Goal: Task Accomplishment & Management: Use online tool/utility

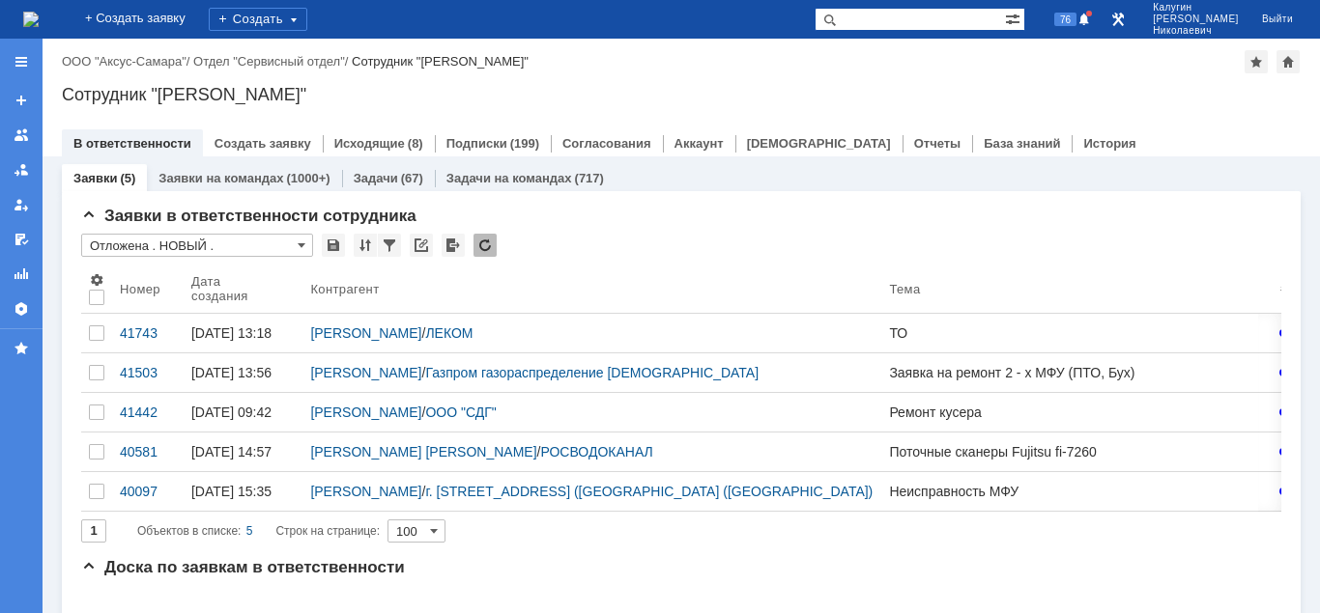
click at [640, 39] on div "Назад | ООО "Аксус-Самара" / Отдел "Сервисный отдел" / Сотрудник "Калугин Алекс…" at bounding box center [681, 98] width 1277 height 118
click at [908, 11] on input "text" at bounding box center [909, 19] width 190 height 23
paste input "28744"
type input "28744"
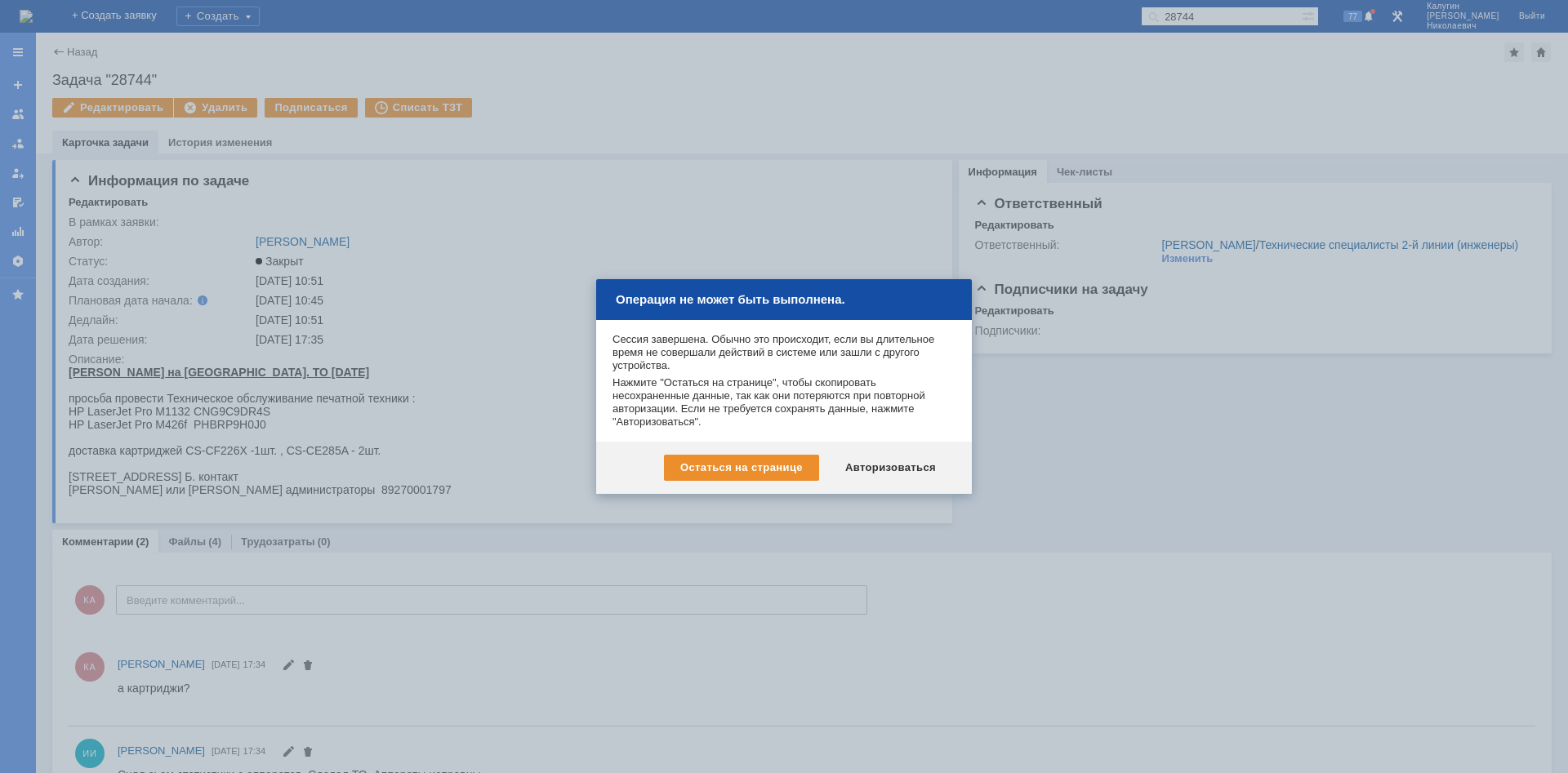
drag, startPoint x: 880, startPoint y: 465, endPoint x: 988, endPoint y: 397, distance: 127.6
click at [882, 464] on div "Авторизоваться" at bounding box center [891, 467] width 123 height 26
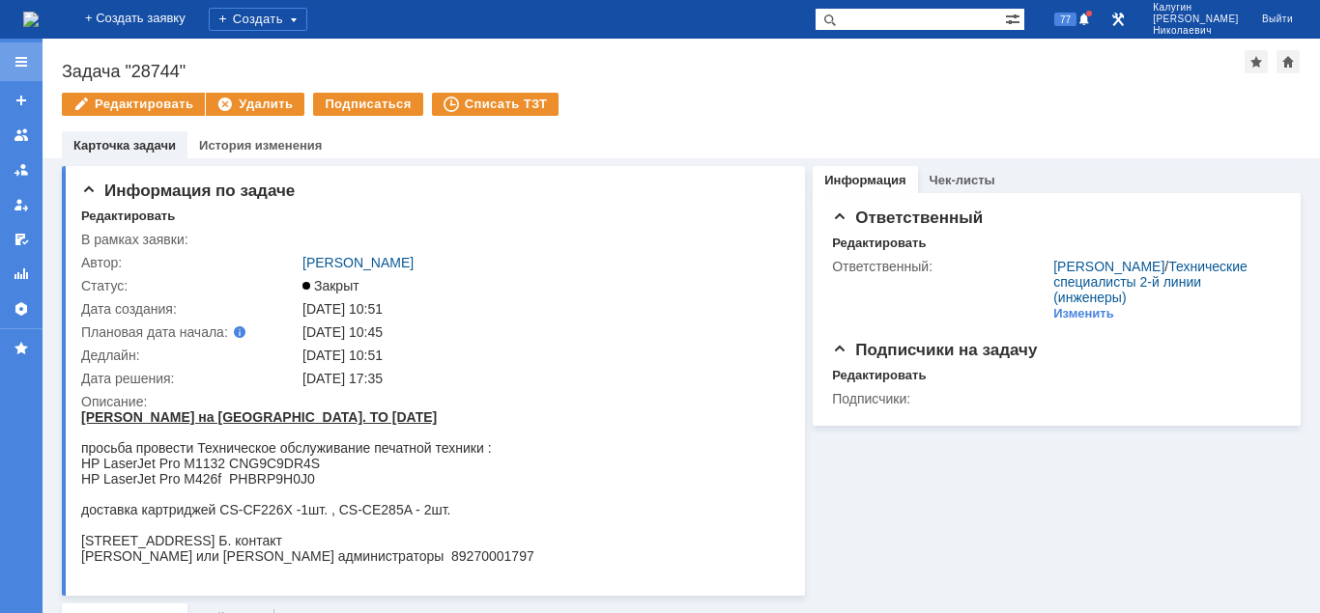
click at [19, 63] on div at bounding box center [21, 61] width 15 height 15
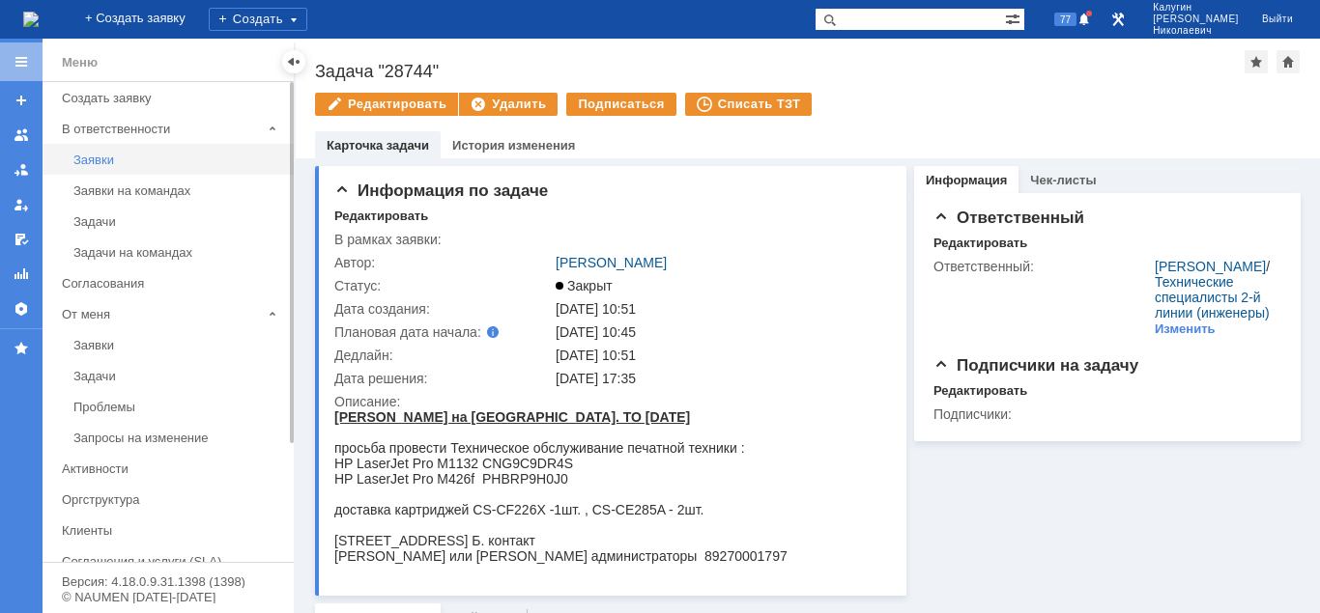
click at [99, 153] on div "Заявки" at bounding box center [177, 160] width 209 height 14
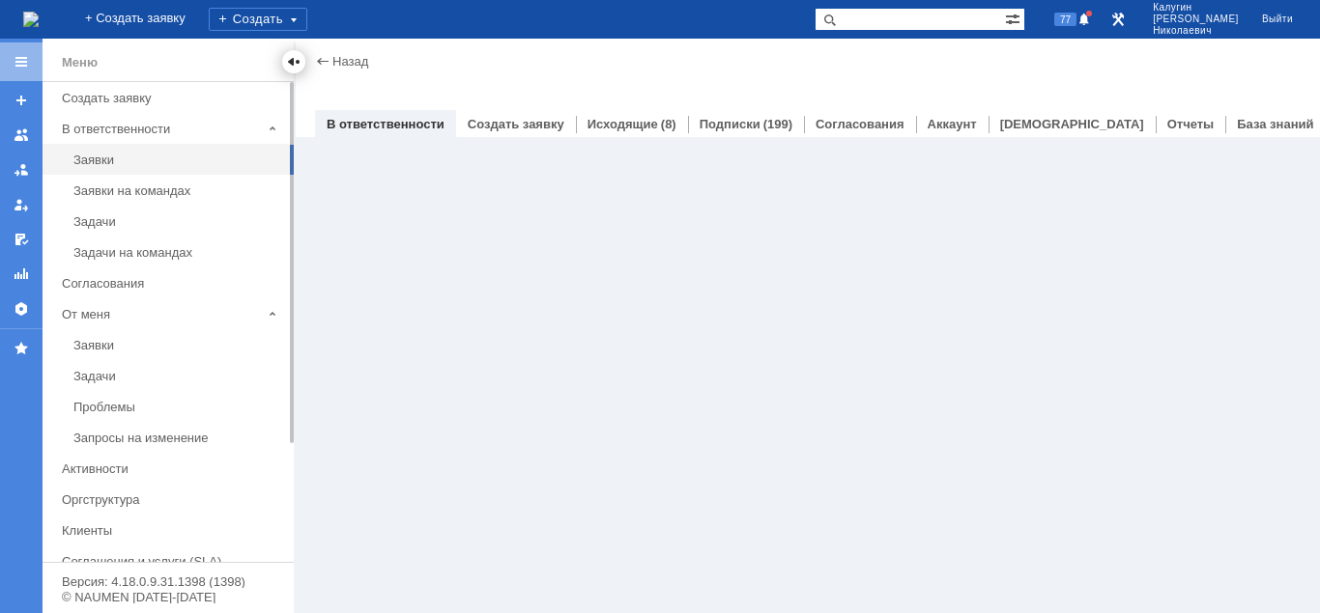
click at [293, 60] on div at bounding box center [293, 61] width 15 height 15
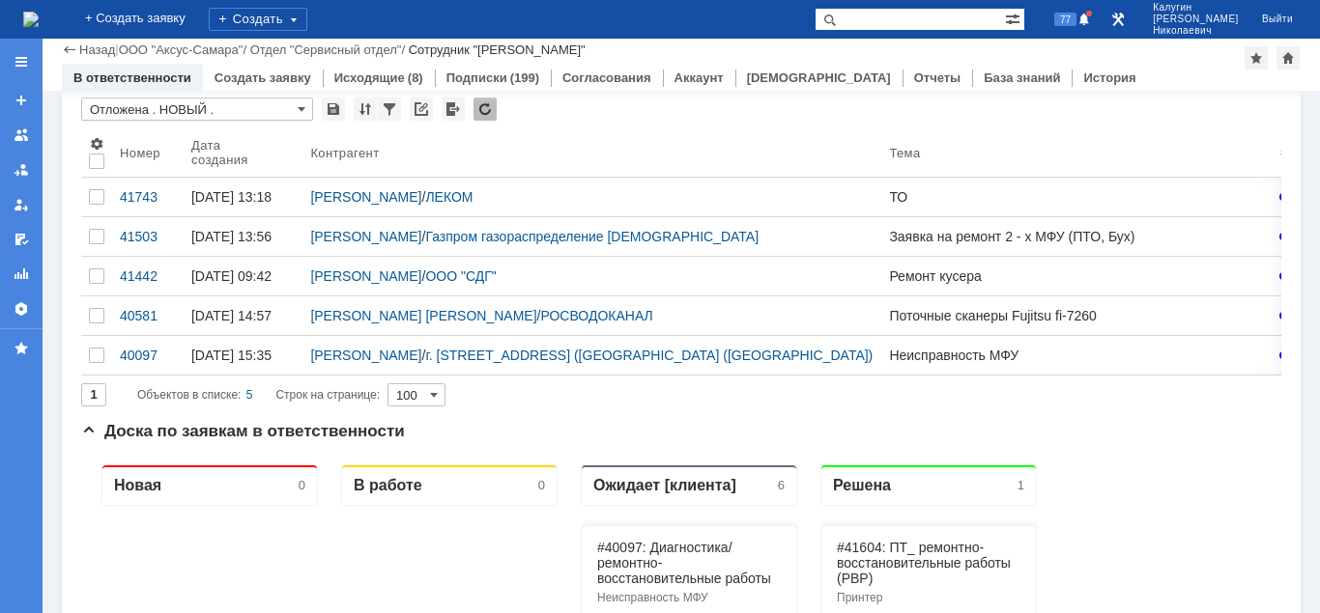
scroll to position [99, 0]
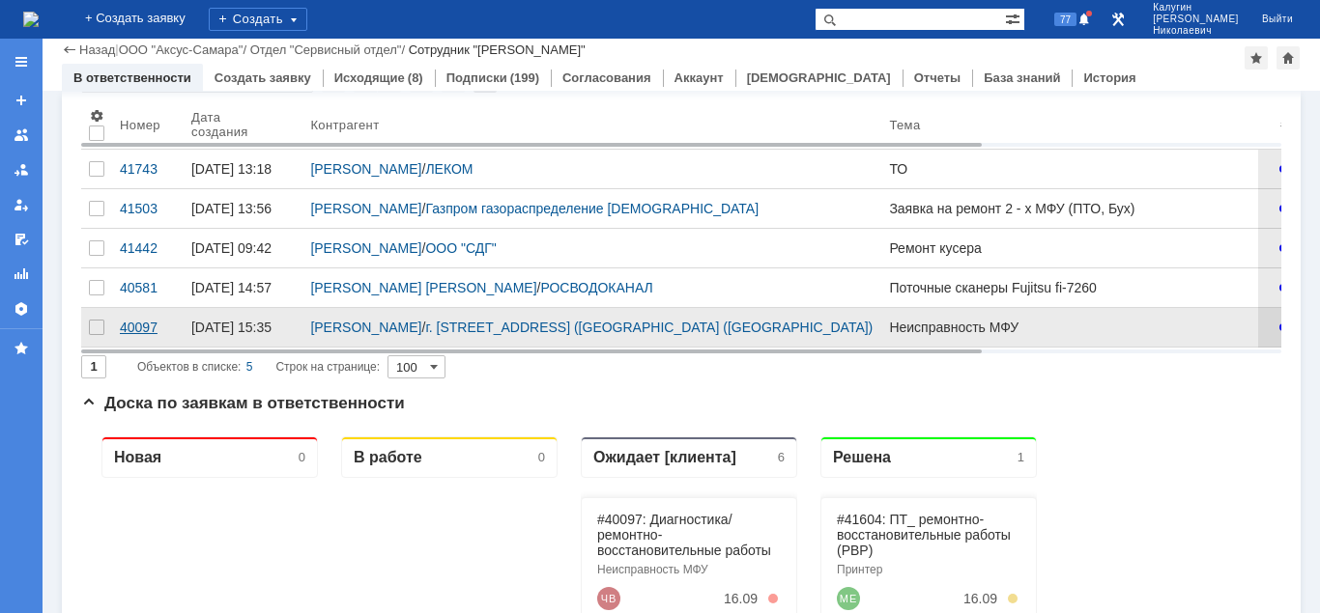
click at [135, 335] on div "40097" at bounding box center [148, 327] width 56 height 15
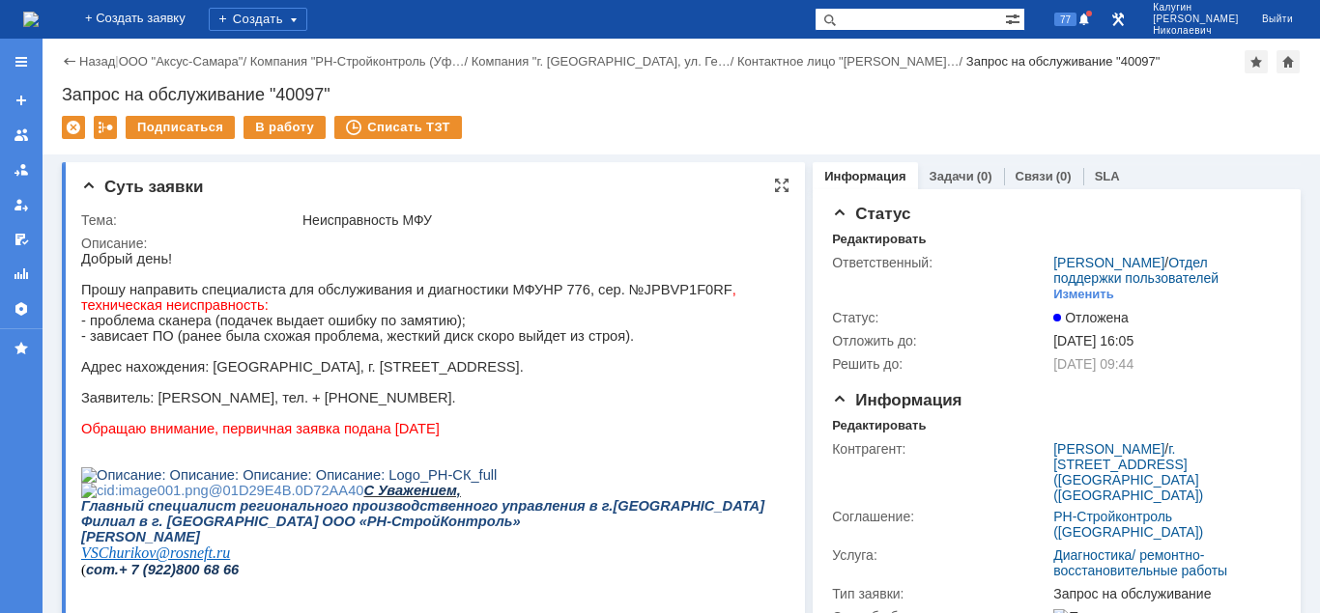
drag, startPoint x: 81, startPoint y: 292, endPoint x: 535, endPoint y: 410, distance: 469.1
click at [535, 410] on div "Добрый день! Прошу направить специалиста для обслуживания и диагностики МФУ HP …" at bounding box center [431, 438] width 700 height 374
click at [958, 173] on link "Задачи" at bounding box center [951, 176] width 44 height 14
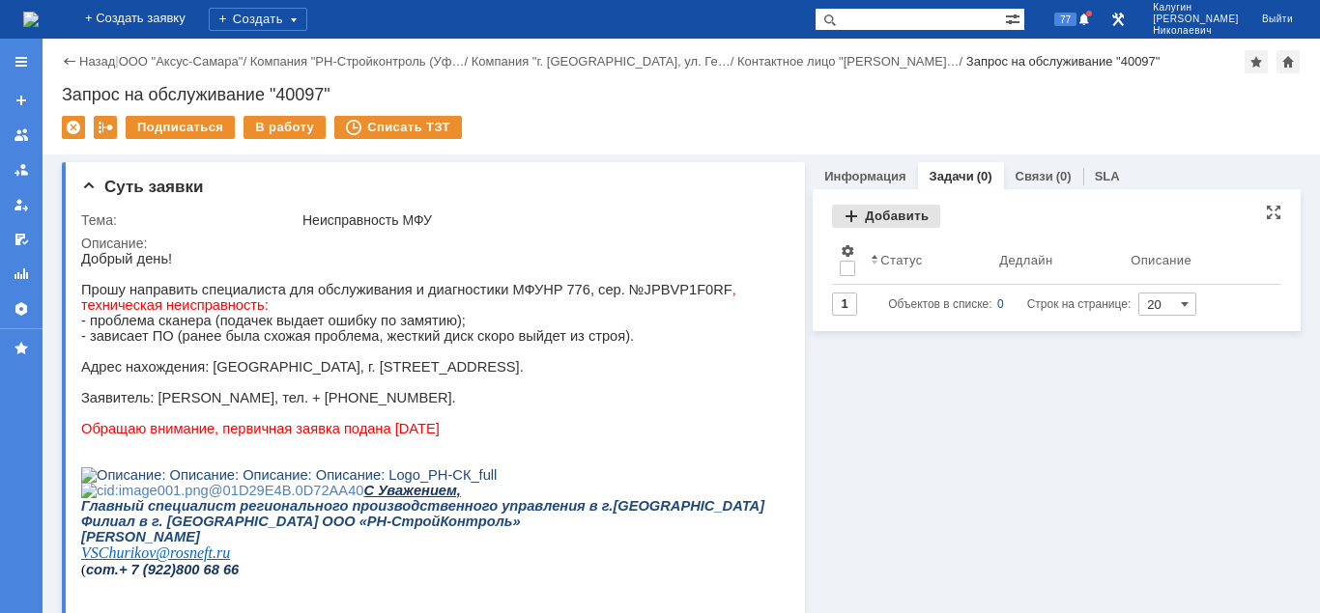
click at [911, 223] on div "Добавить" at bounding box center [886, 216] width 108 height 23
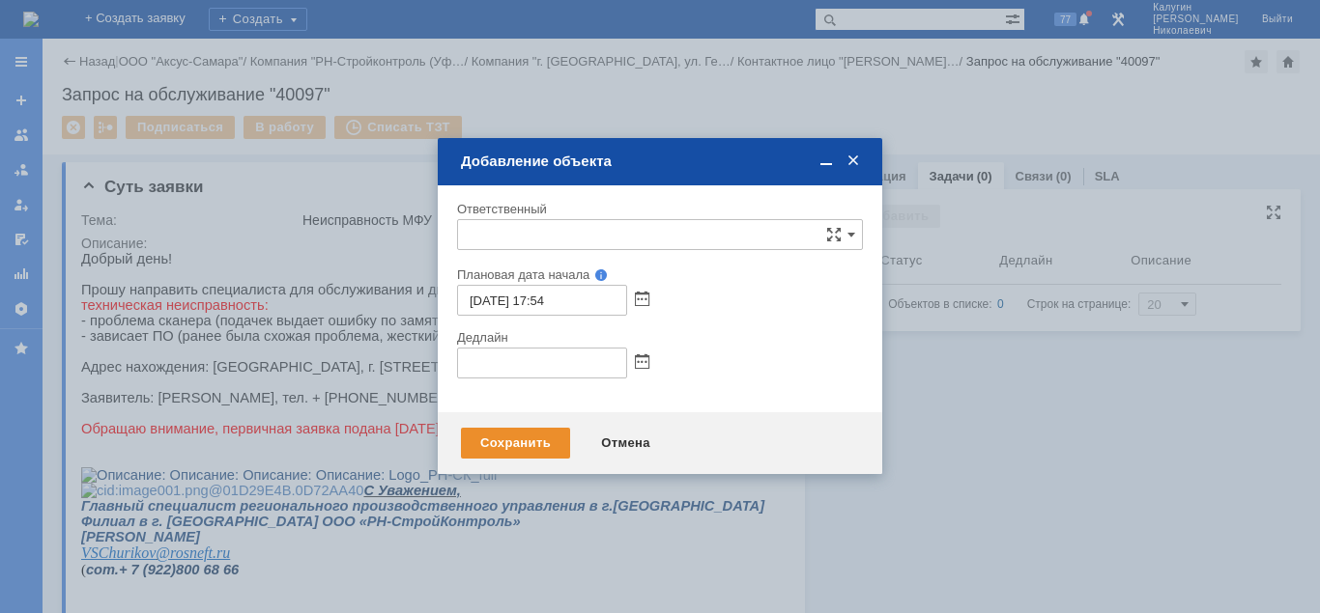
type input "[не указано]"
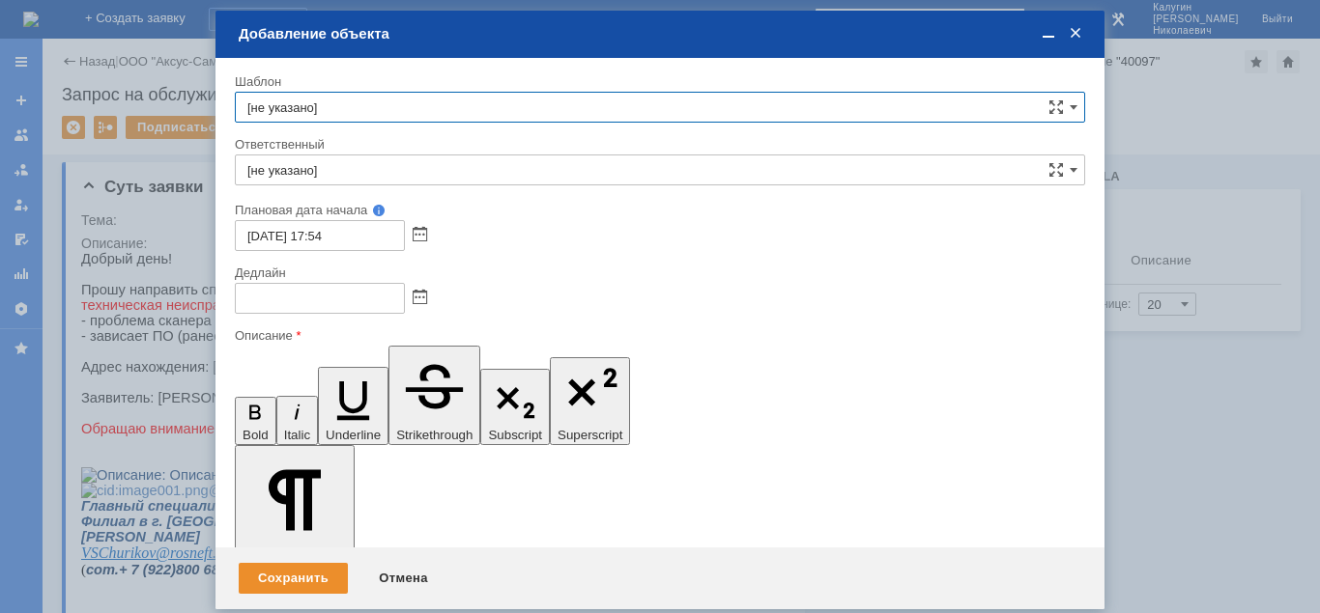
click at [417, 170] on input "[не указано]" at bounding box center [660, 170] width 850 height 31
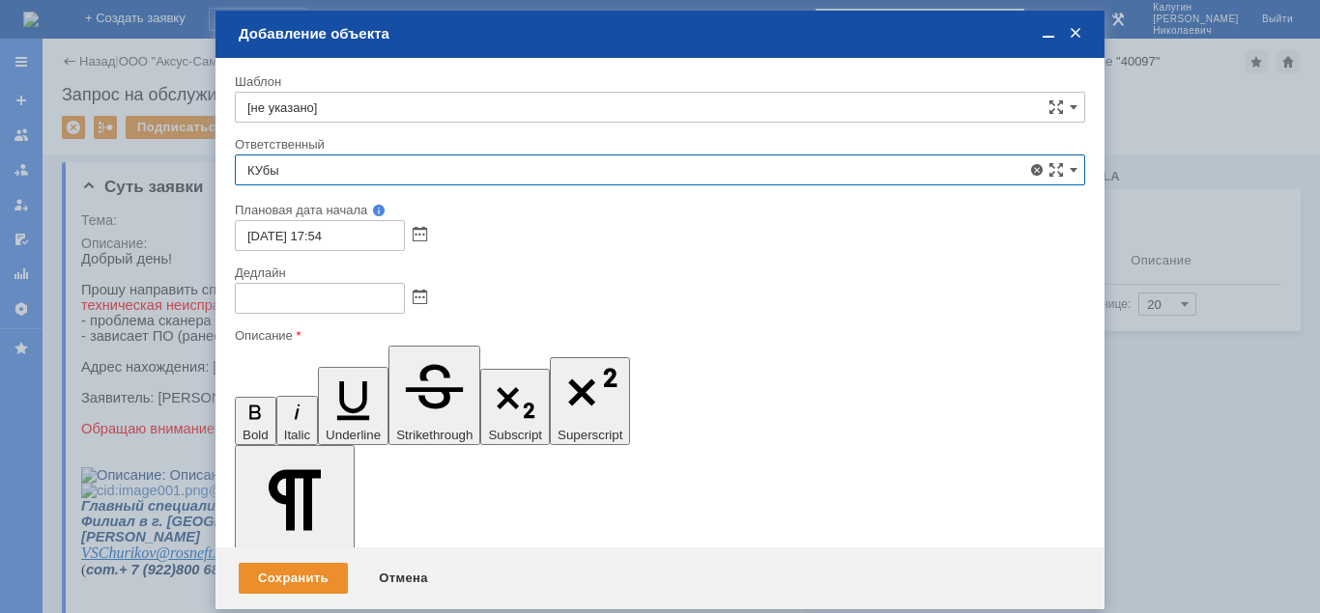
click at [304, 318] on span "[PERSON_NAME]" at bounding box center [659, 310] width 825 height 15
type input "[PERSON_NAME]"
click at [420, 296] on span at bounding box center [419, 298] width 14 height 15
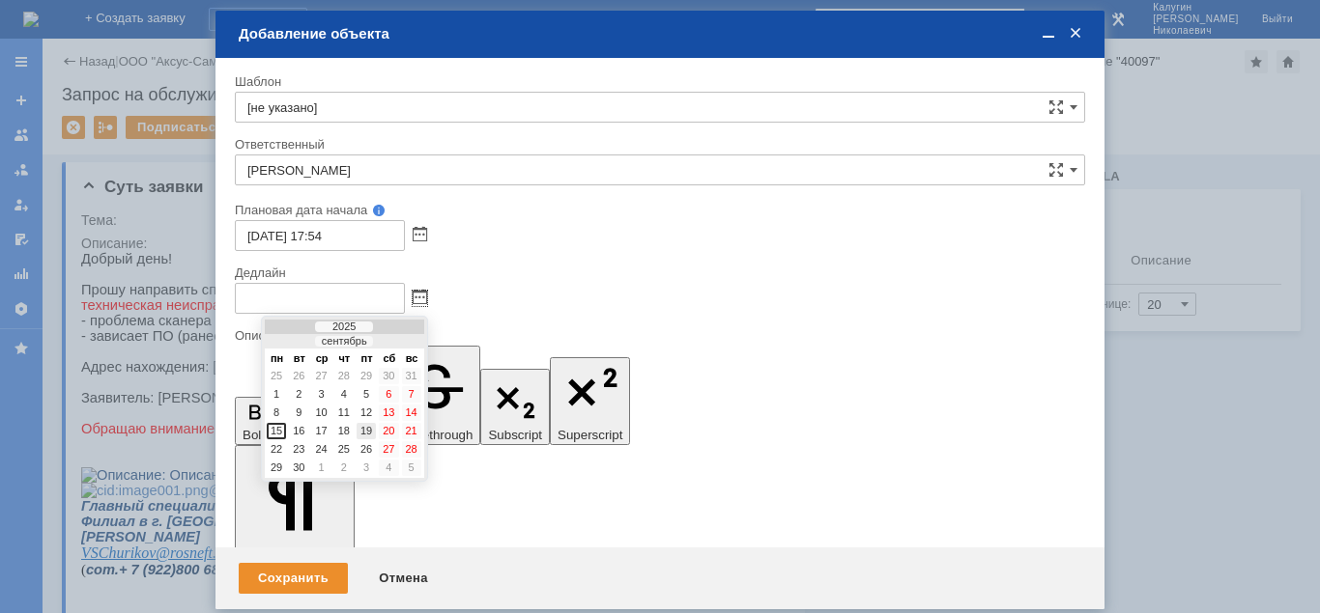
click at [365, 428] on div "19" at bounding box center [365, 431] width 19 height 16
type input "[DATE] 17:54"
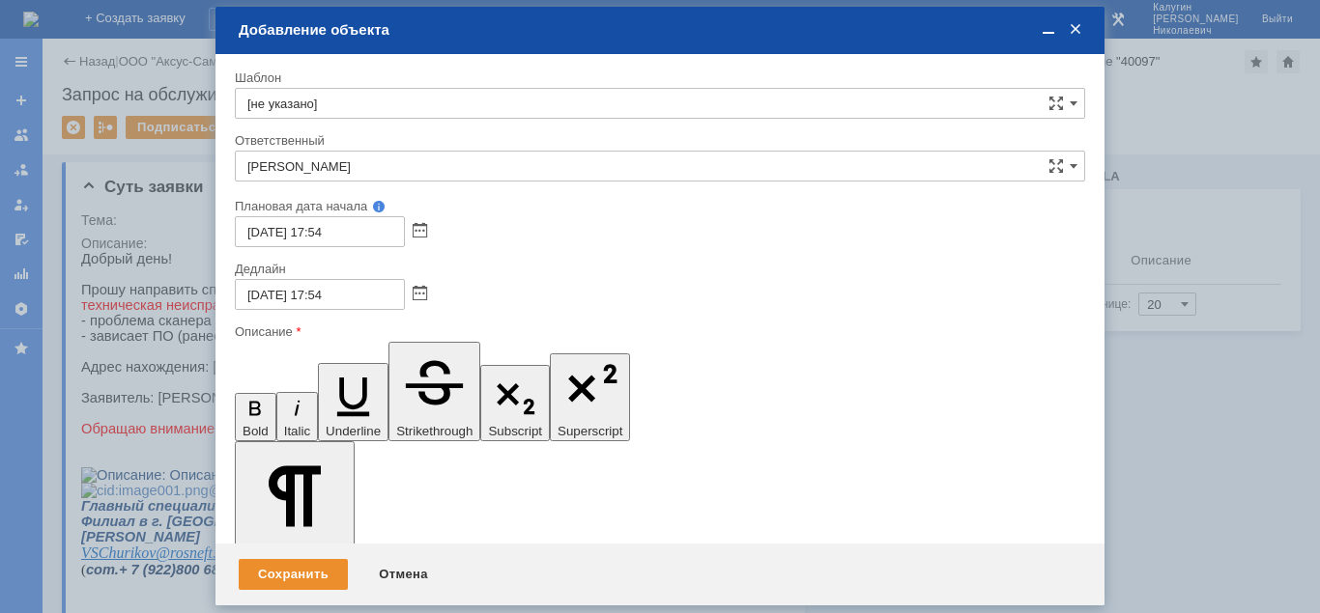
drag, startPoint x: 257, startPoint y: 5191, endPoint x: 277, endPoint y: 5195, distance: 20.7
drag, startPoint x: 574, startPoint y: 5187, endPoint x: 394, endPoint y: 5204, distance: 180.5
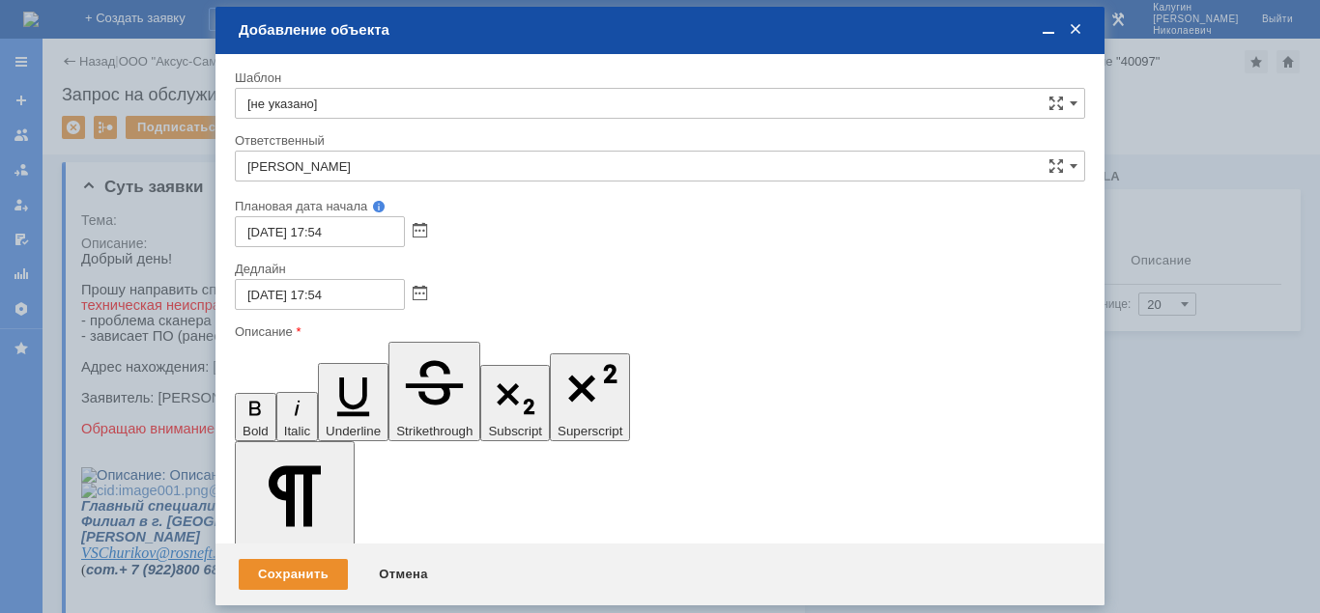
drag, startPoint x: 892, startPoint y: 5226, endPoint x: 1086, endPoint y: 5235, distance: 194.4
drag, startPoint x: 546, startPoint y: 5277, endPoint x: 765, endPoint y: 5273, distance: 219.3
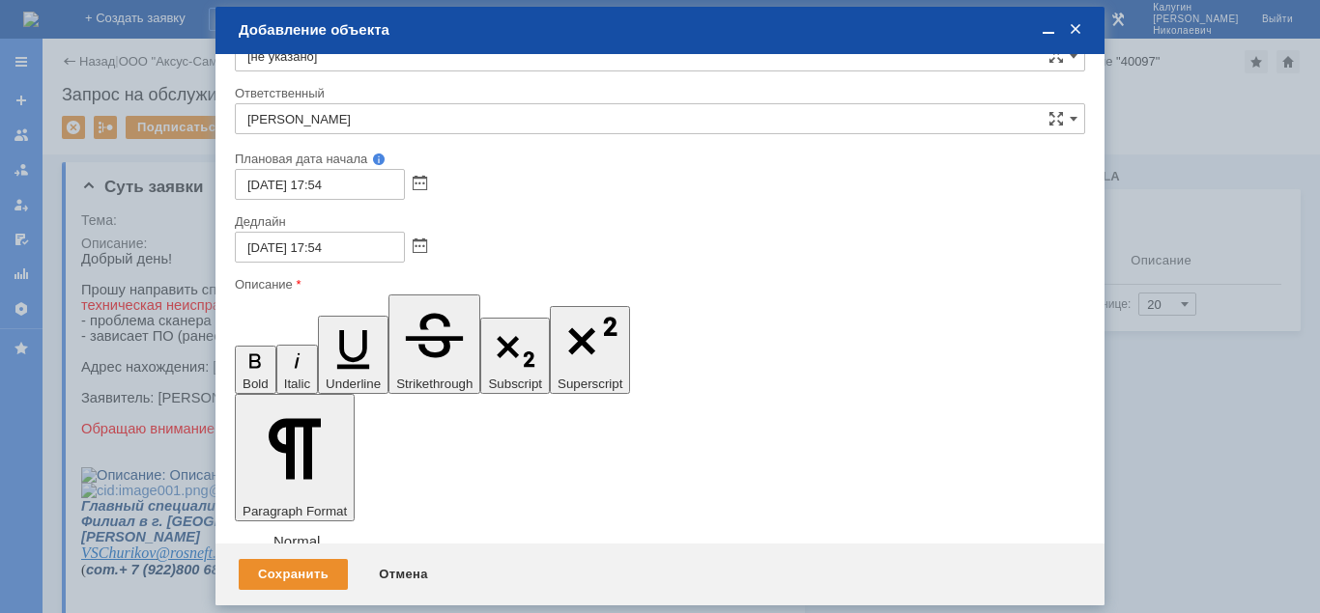
click at [306, 565] on div "Сохранить" at bounding box center [293, 574] width 109 height 31
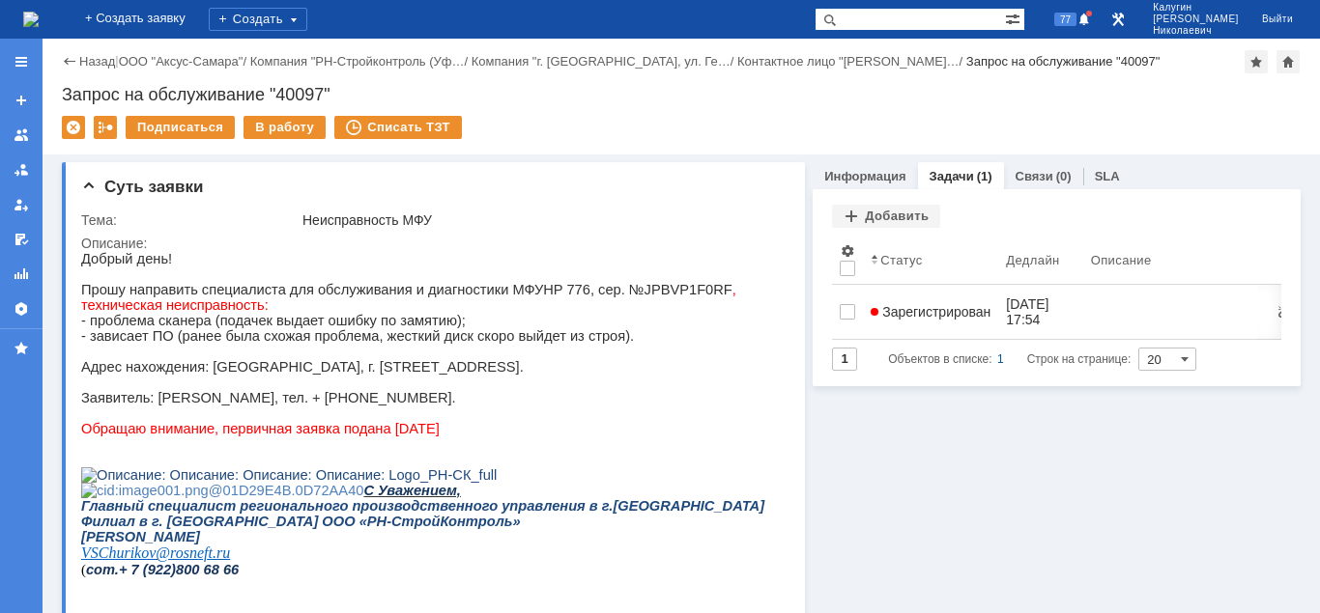
scroll to position [0, 0]
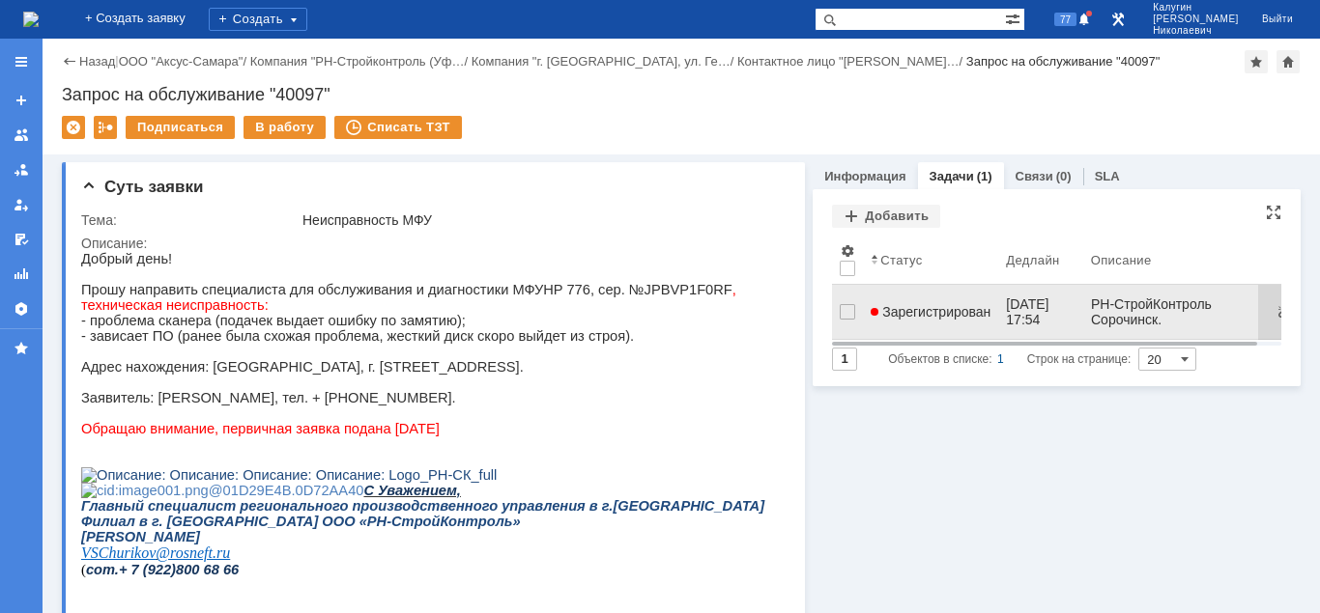
click at [909, 310] on span "Зарегистрирован" at bounding box center [930, 311] width 120 height 15
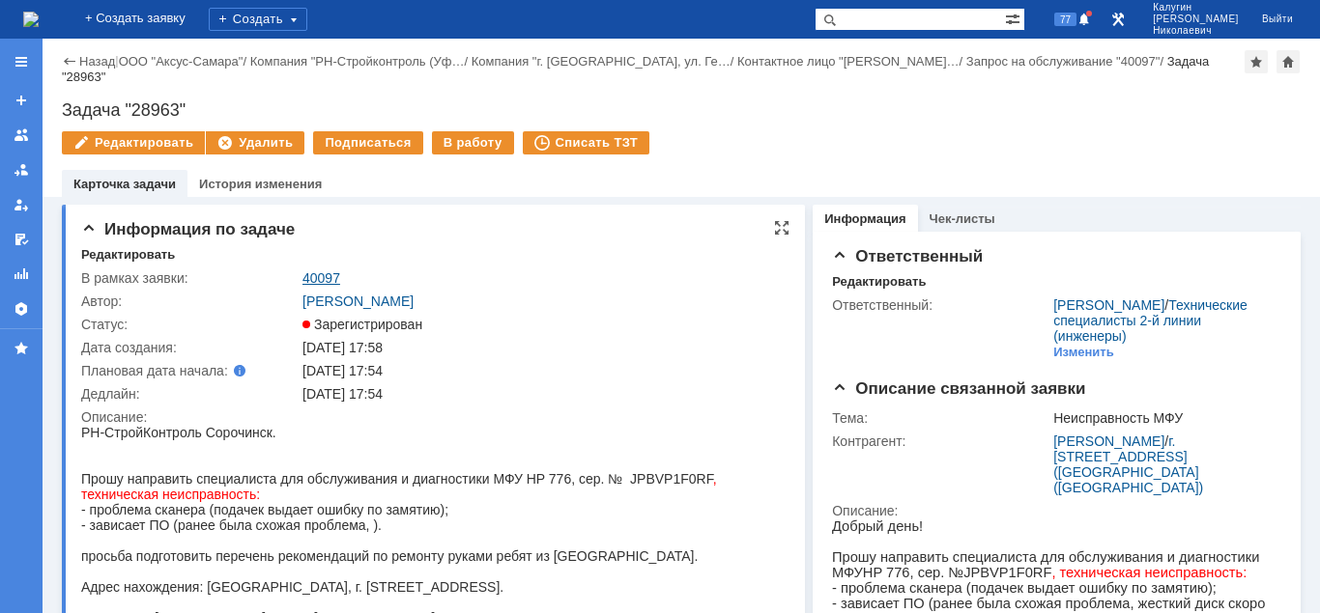
click at [332, 270] on link "40097" at bounding box center [321, 277] width 38 height 15
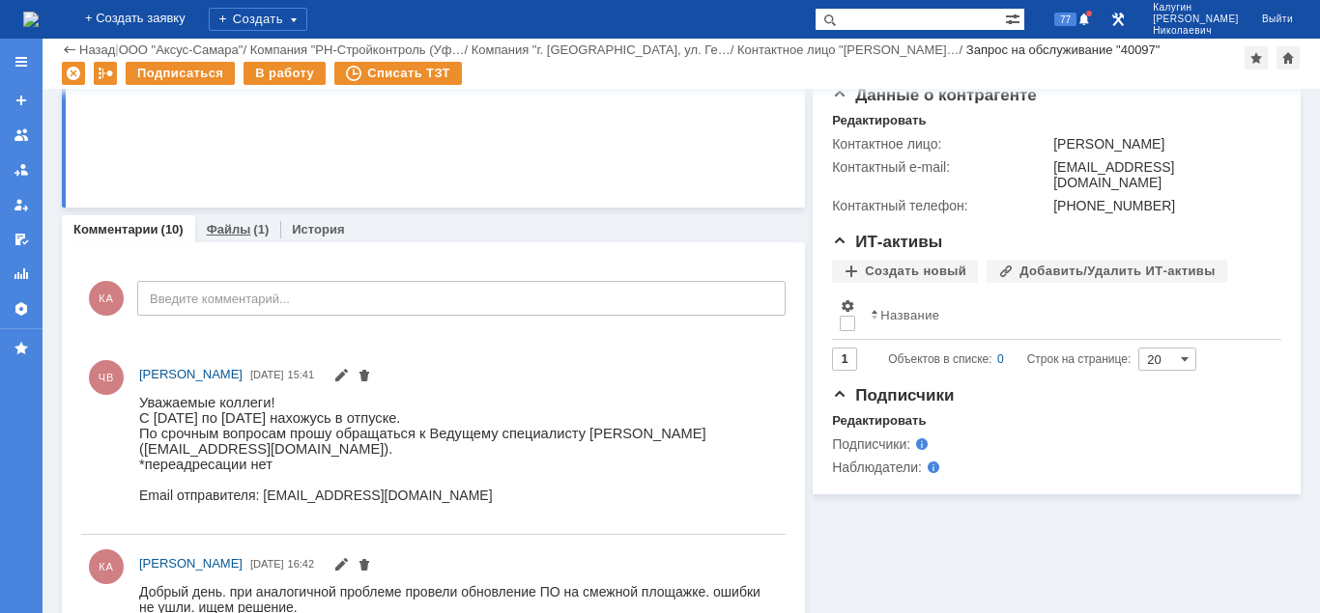
click at [217, 235] on link "Файлы" at bounding box center [229, 229] width 44 height 14
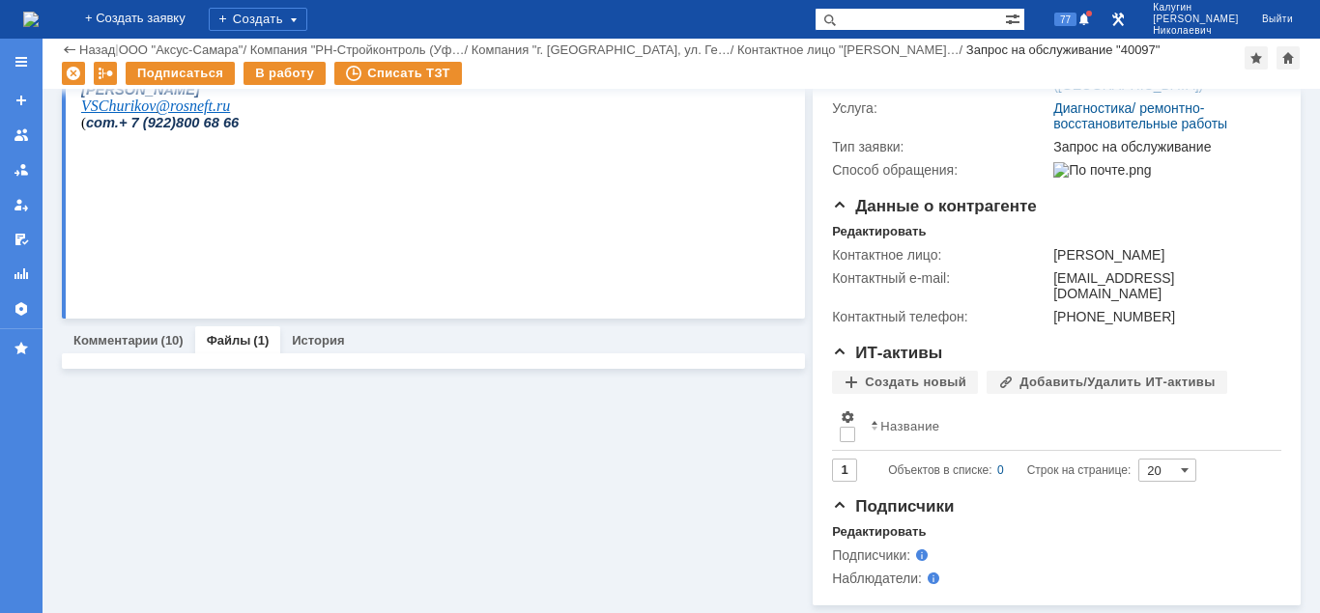
scroll to position [348, 0]
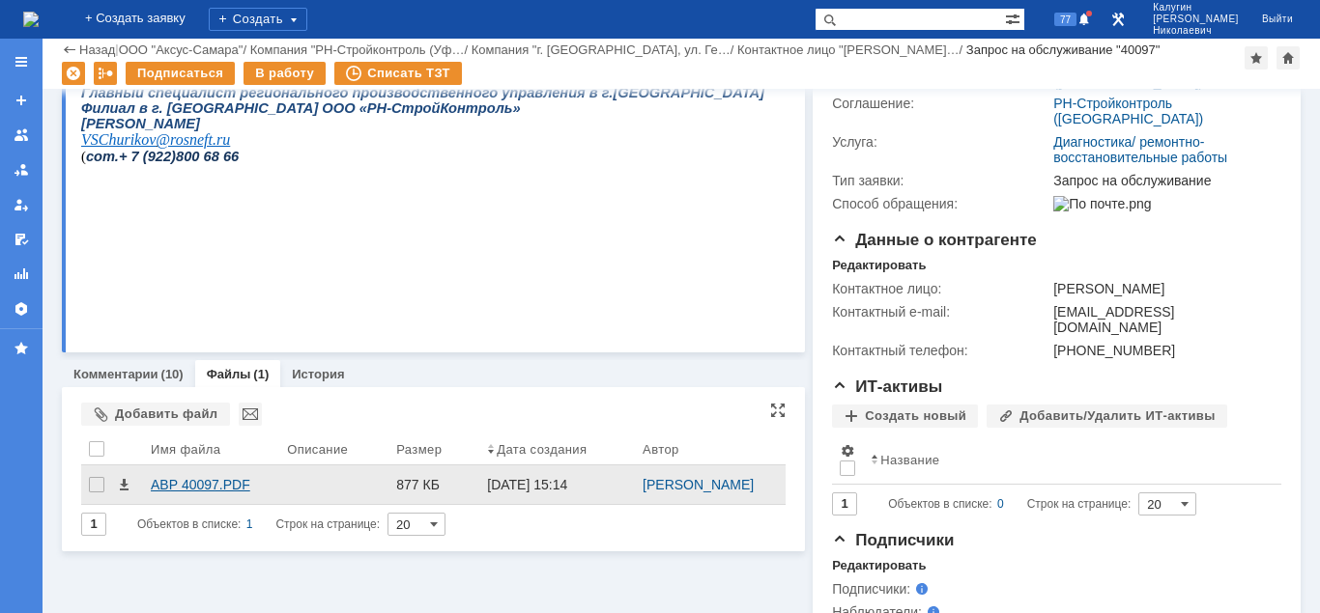
click at [185, 483] on div "АВР 40097.PDF" at bounding box center [211, 484] width 121 height 15
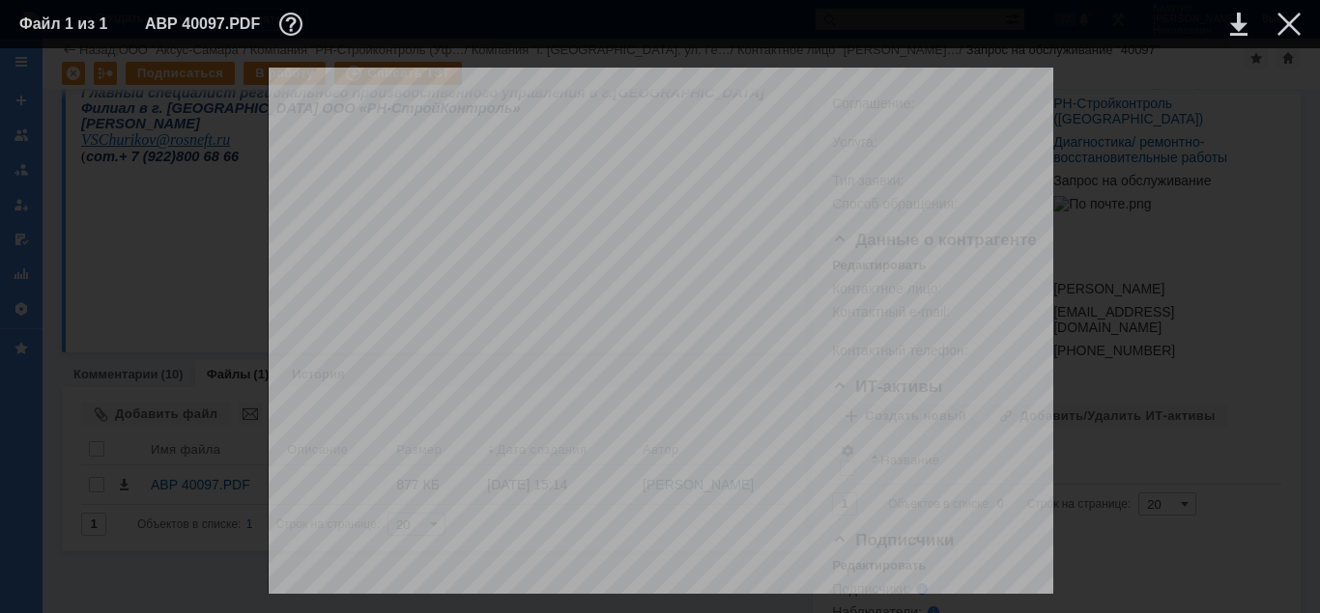
scroll to position [0, 0]
click at [1242, 27] on link at bounding box center [1238, 24] width 17 height 23
click at [1286, 26] on div at bounding box center [1288, 24] width 23 height 23
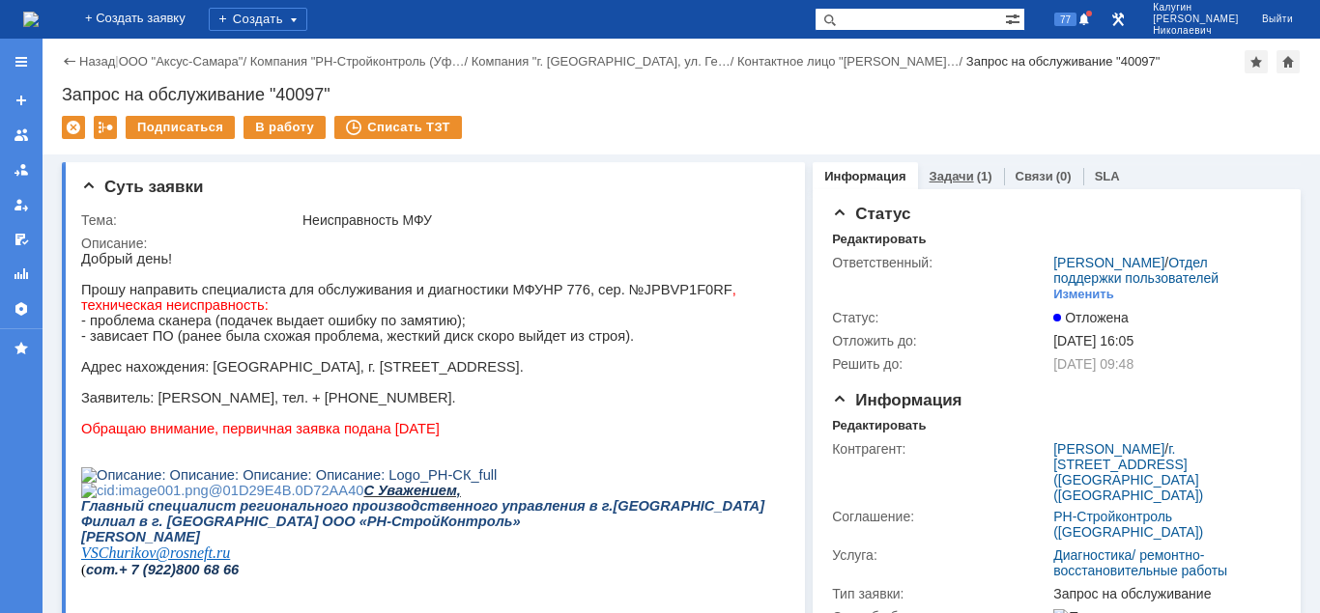
click at [959, 183] on link "Задачи" at bounding box center [951, 176] width 44 height 14
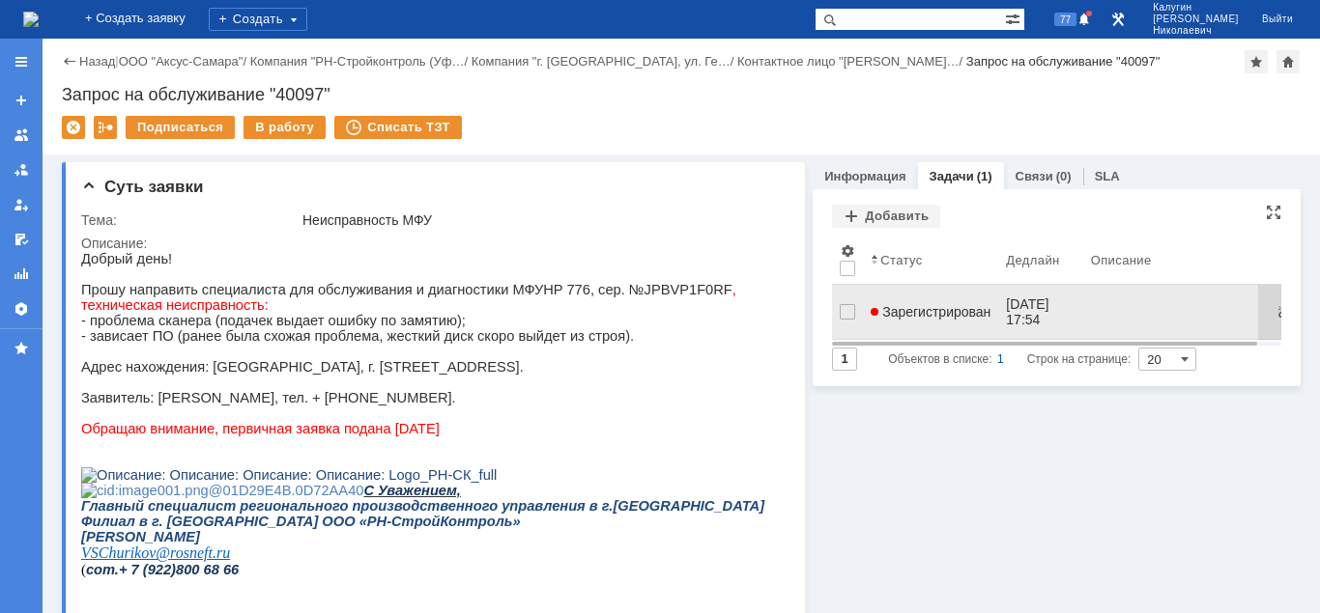
click at [904, 304] on span "Зарегистрирован" at bounding box center [930, 311] width 120 height 15
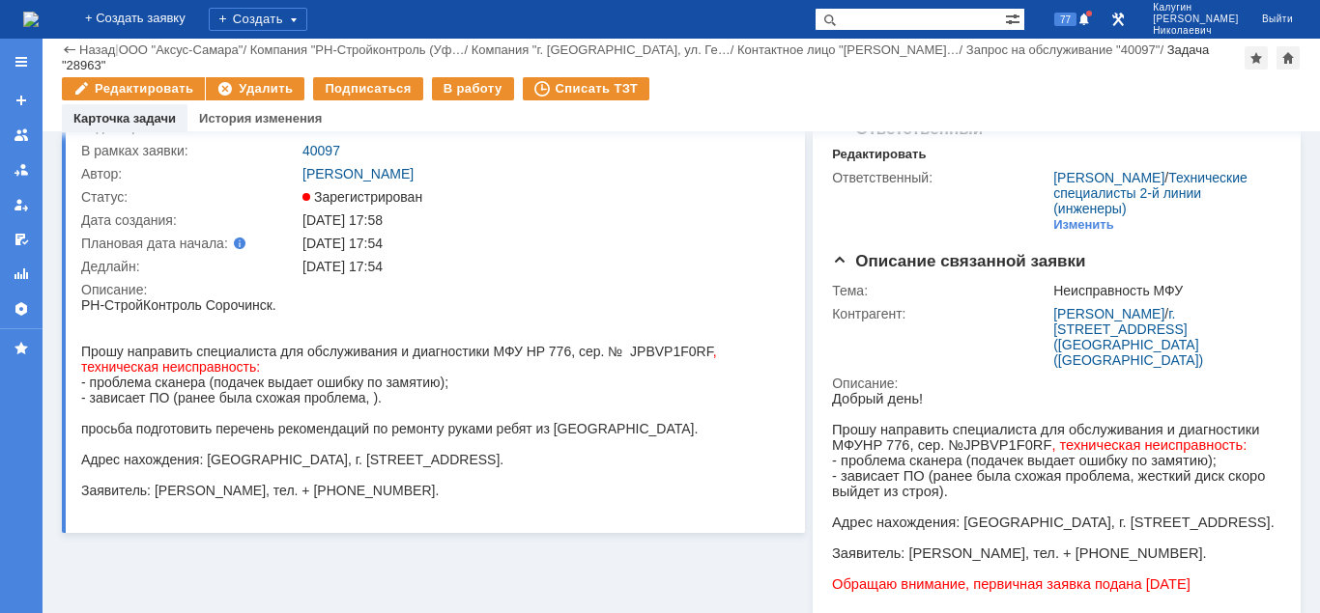
scroll to position [194, 0]
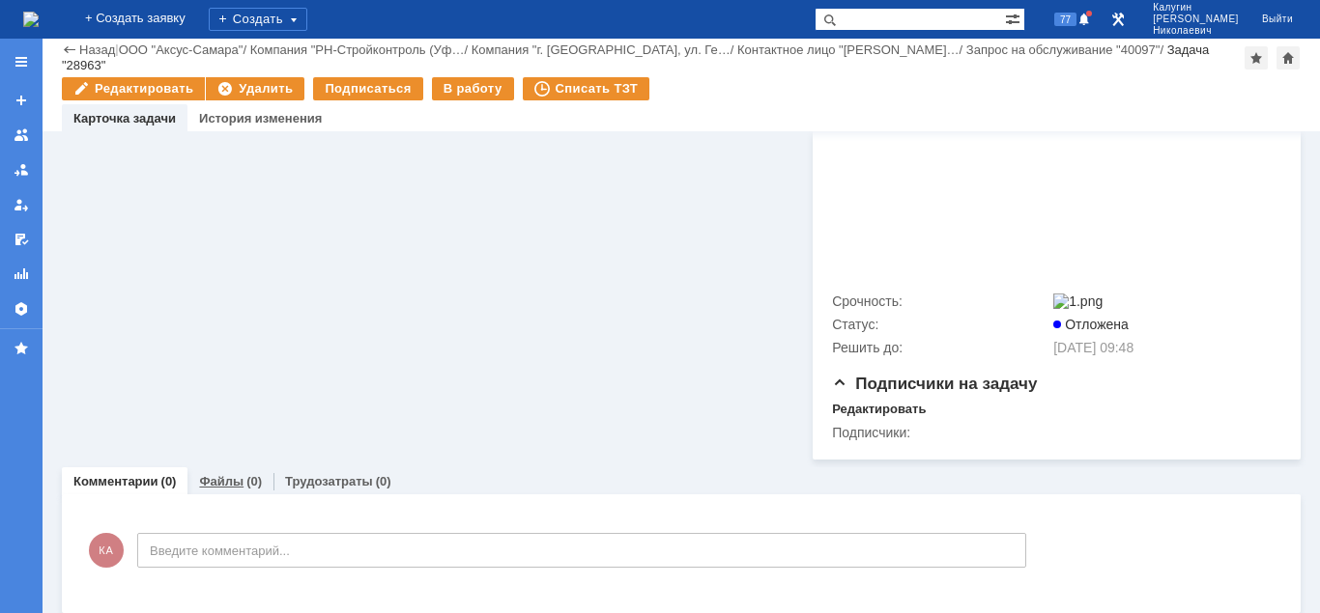
click at [211, 481] on div "Файлы (0)" at bounding box center [230, 482] width 86 height 28
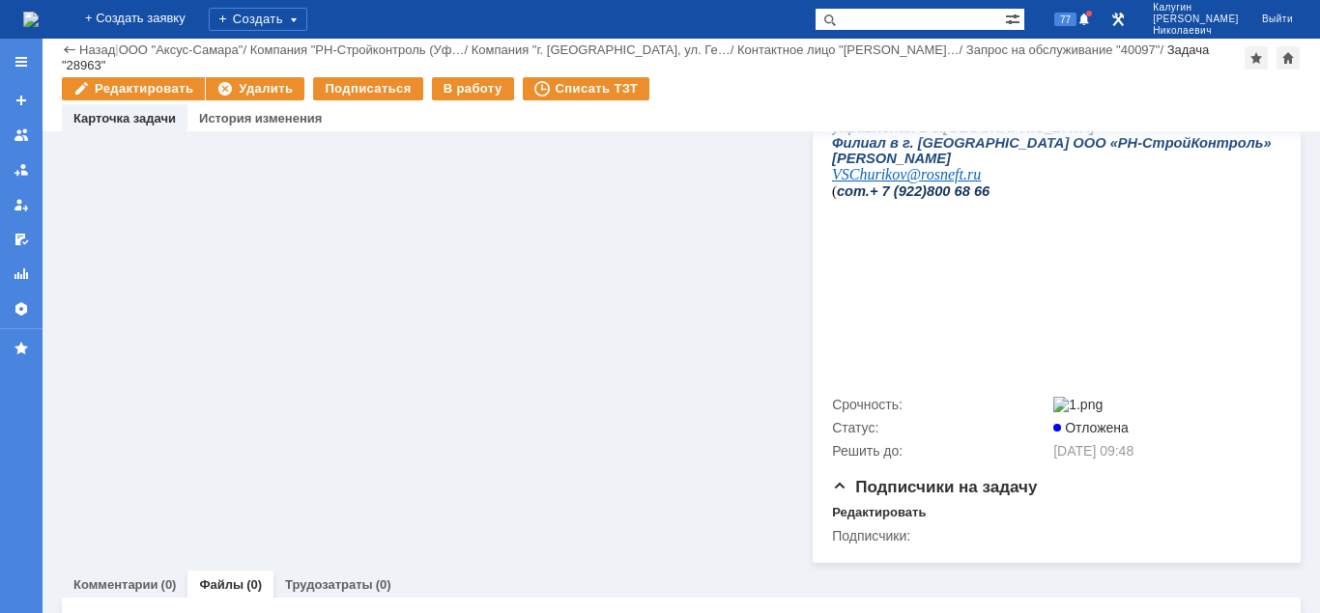
scroll to position [721, 0]
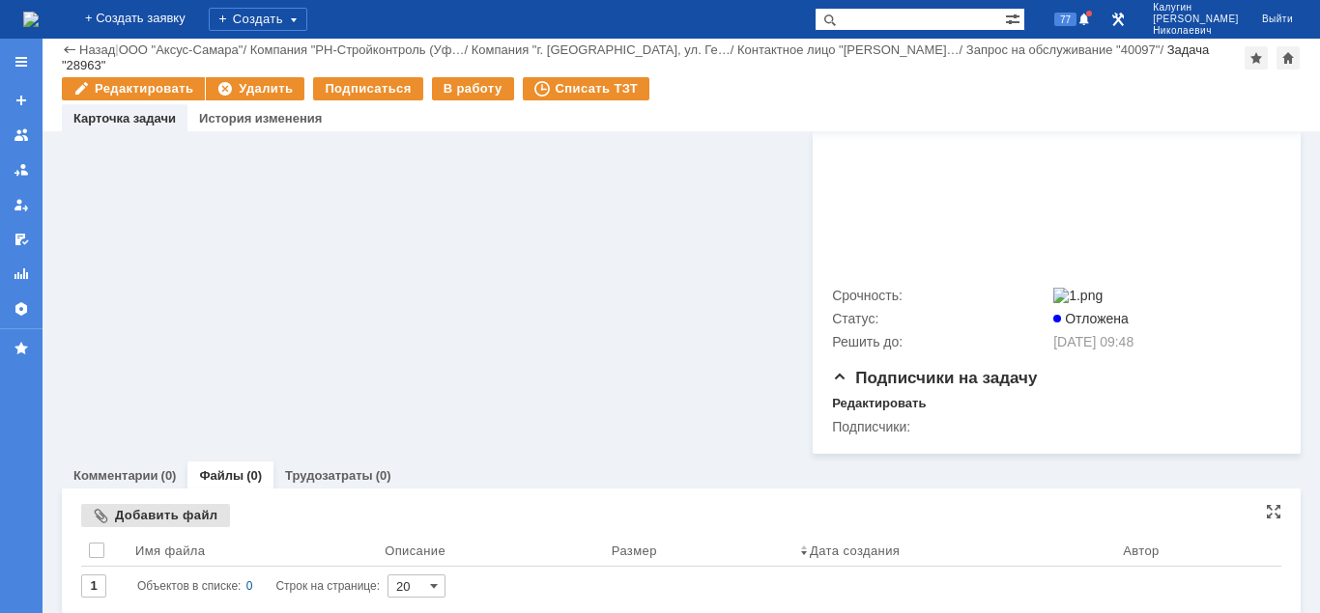
click at [159, 513] on div "Добавить файл" at bounding box center [155, 515] width 149 height 23
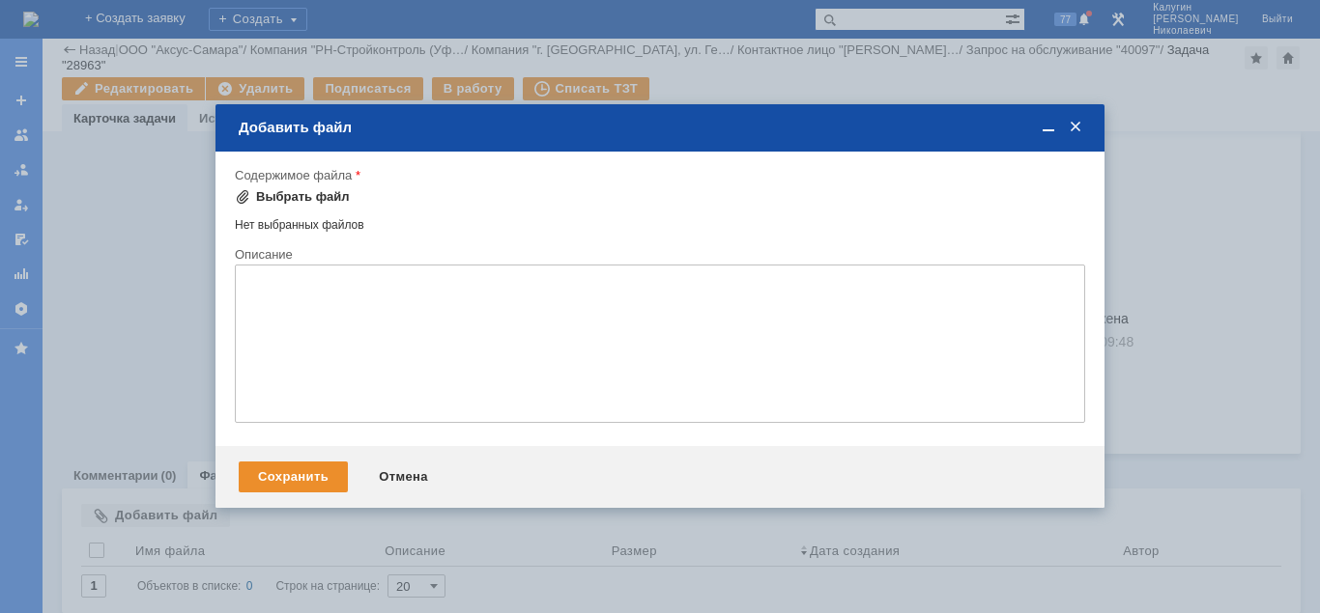
click at [319, 204] on div "Выбрать файл" at bounding box center [303, 196] width 94 height 15
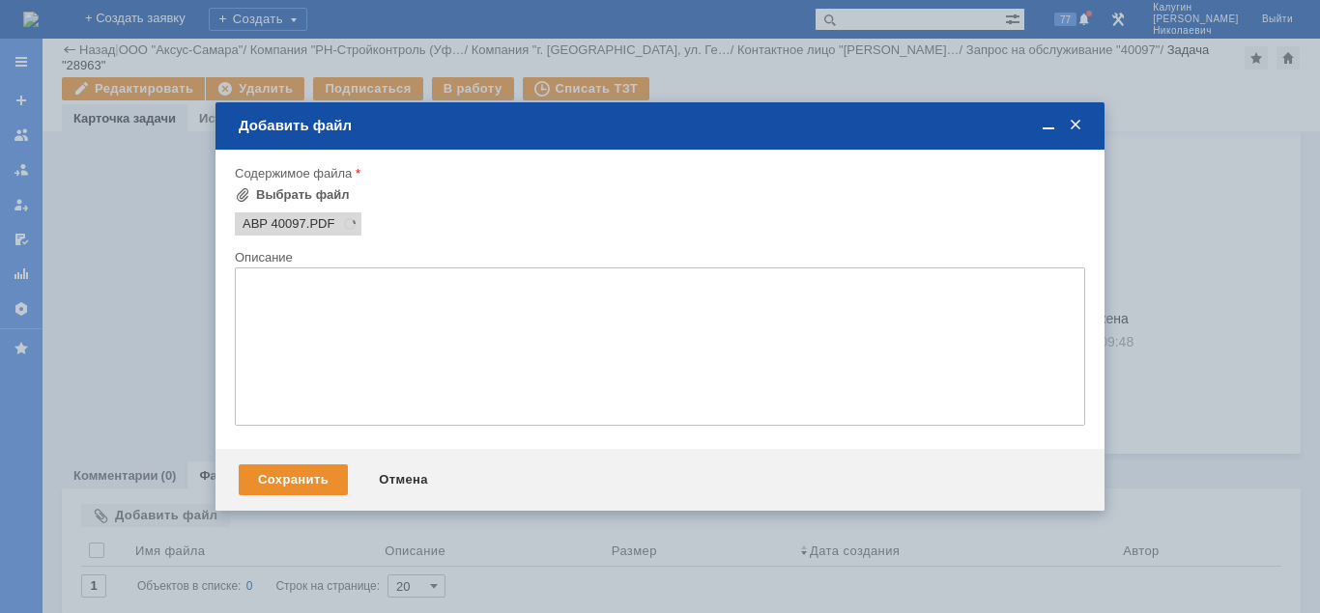
scroll to position [0, 0]
click at [314, 481] on div "Сохранить" at bounding box center [293, 480] width 109 height 31
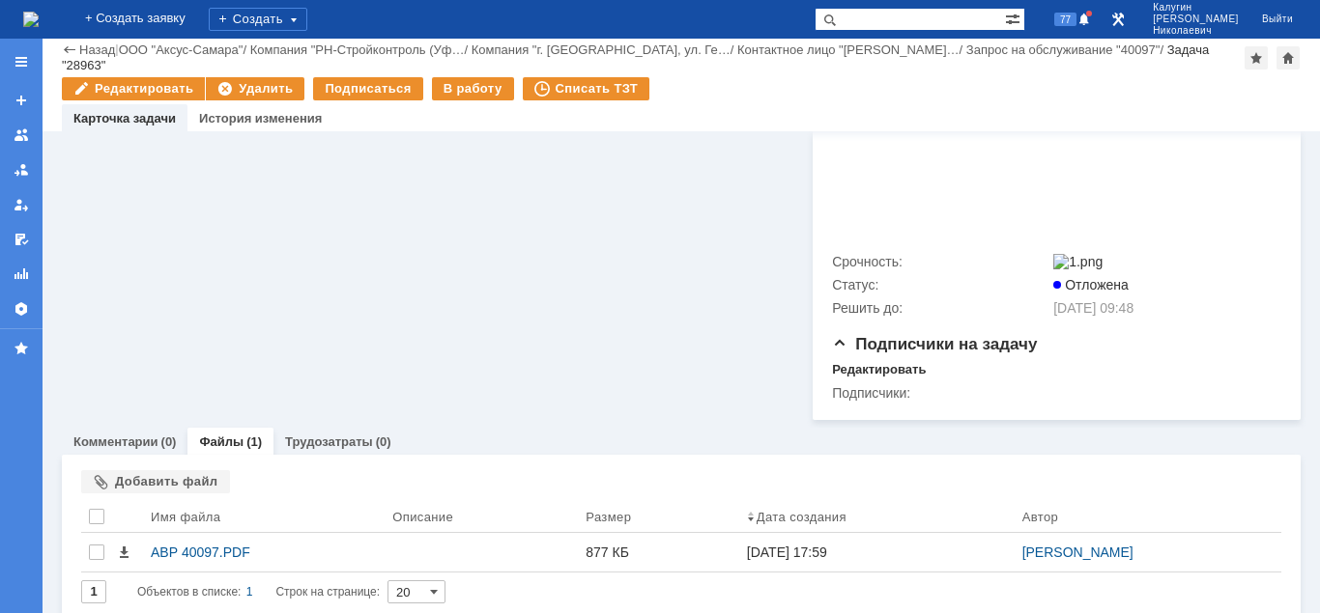
scroll to position [760, 0]
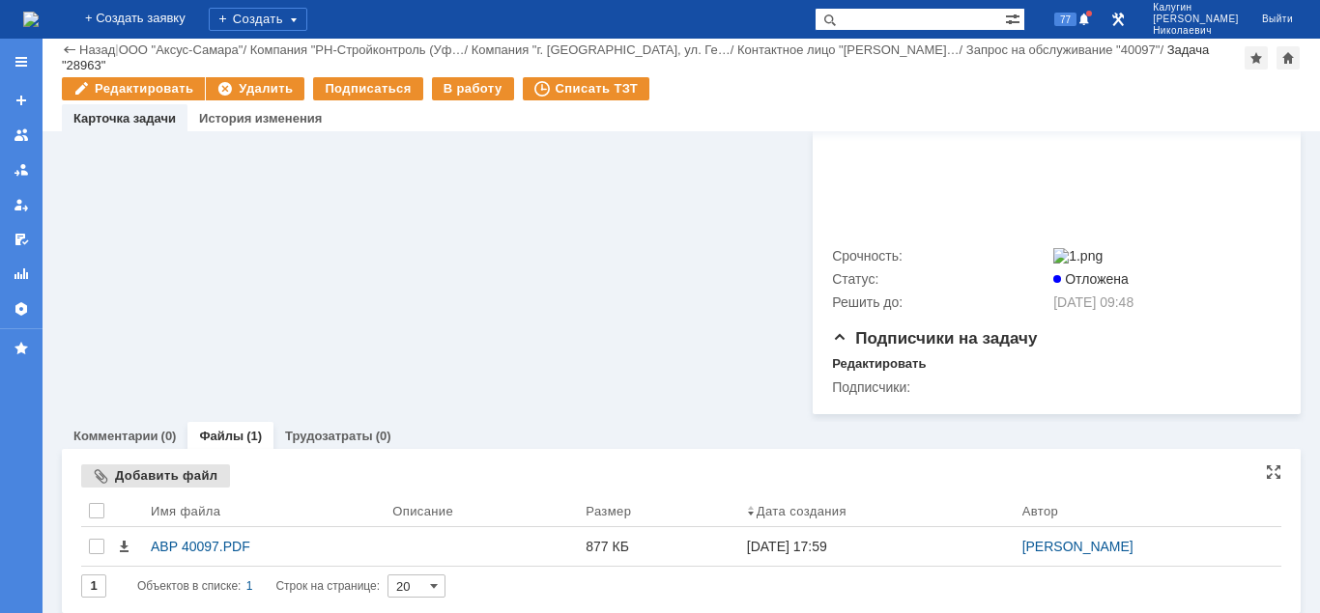
click at [182, 465] on div "Добавить файл" at bounding box center [155, 476] width 149 height 23
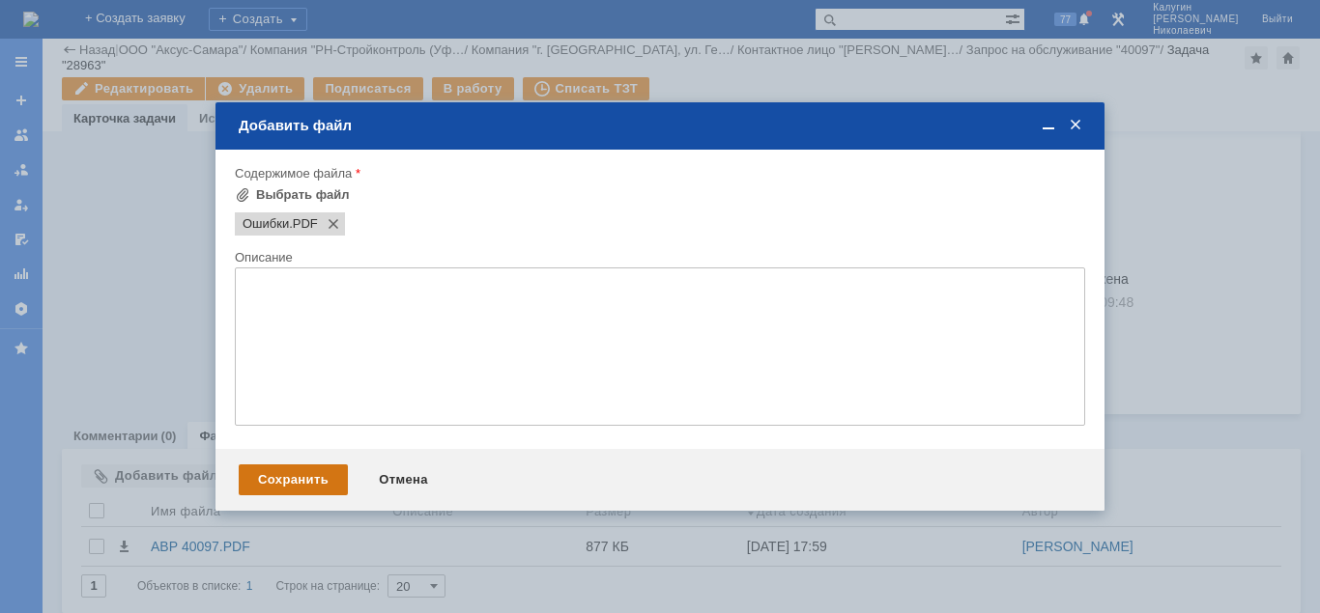
click at [306, 485] on div "Сохранить" at bounding box center [293, 480] width 109 height 31
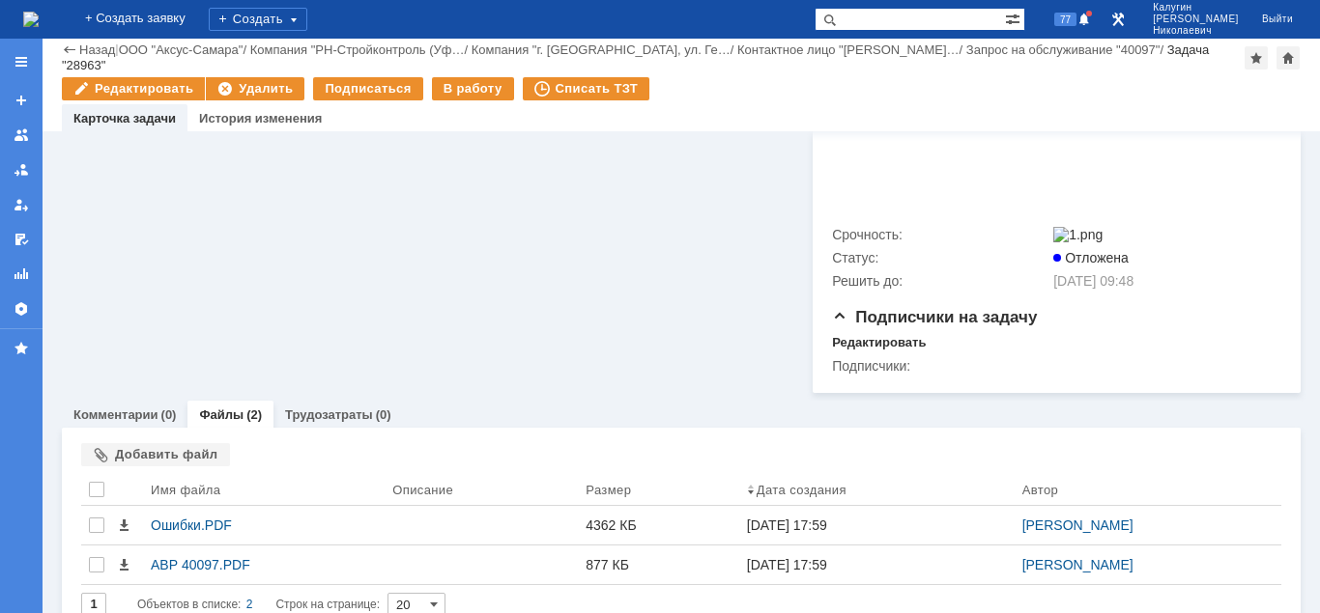
scroll to position [800, 0]
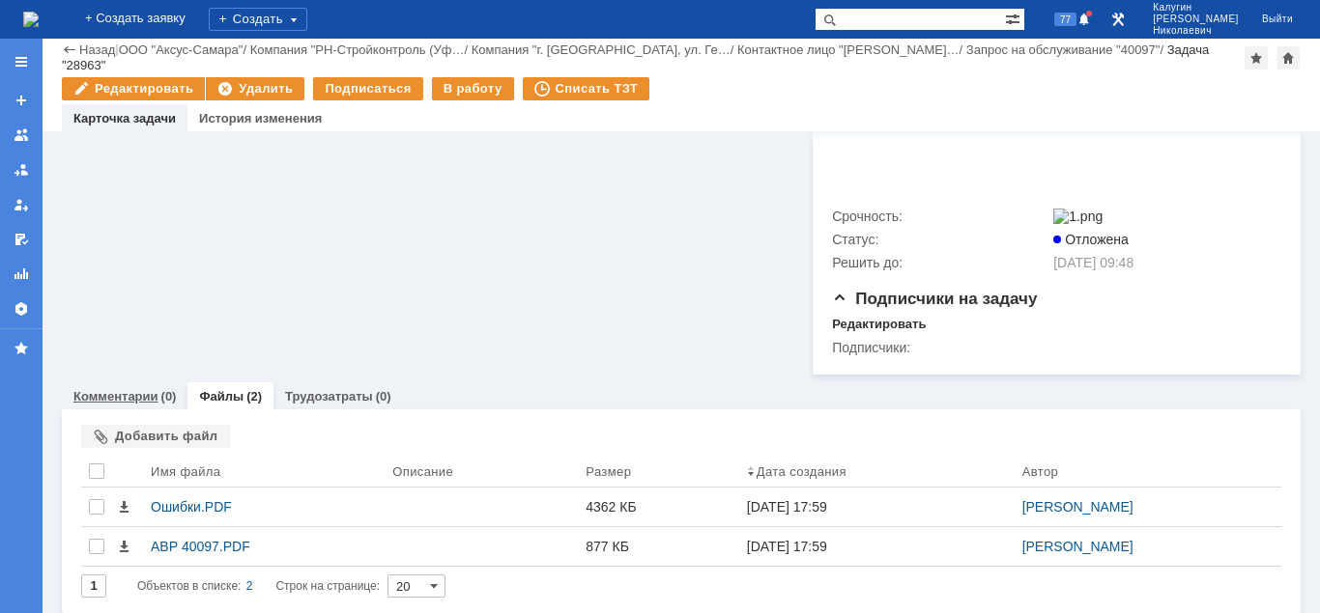
click at [98, 389] on link "Комментарии" at bounding box center [115, 396] width 85 height 14
